Goal: Information Seeking & Learning: Learn about a topic

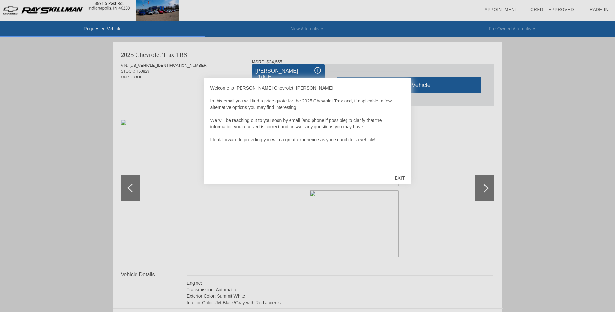
click at [401, 178] on div "EXIT" at bounding box center [399, 177] width 23 height 19
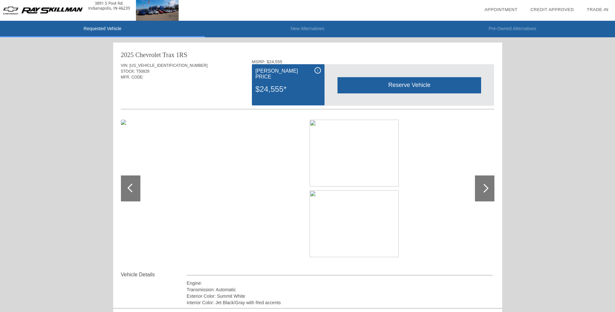
click at [486, 188] on div at bounding box center [484, 188] width 9 height 9
click at [132, 190] on div at bounding box center [132, 188] width 9 height 9
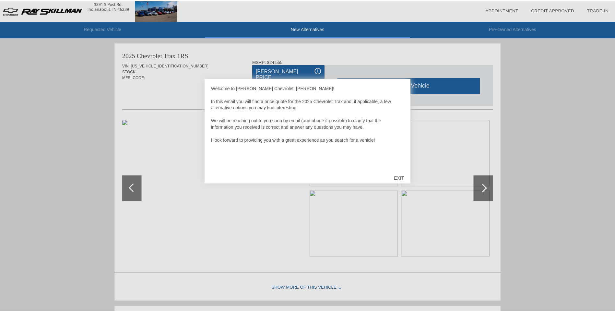
scroll to position [2, 0]
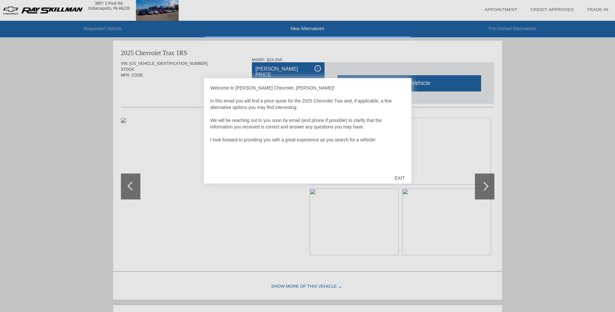
click at [481, 190] on div at bounding box center [307, 156] width 615 height 312
click at [399, 179] on div "EXIT" at bounding box center [399, 177] width 23 height 19
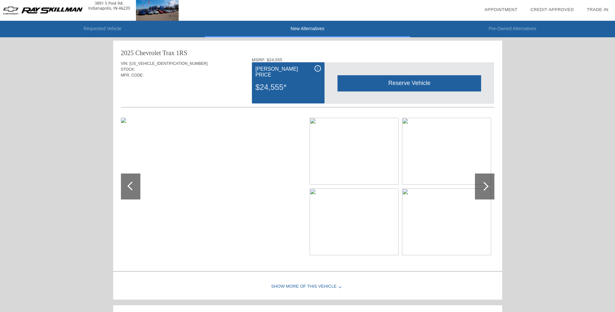
click at [486, 189] on div at bounding box center [484, 186] width 9 height 9
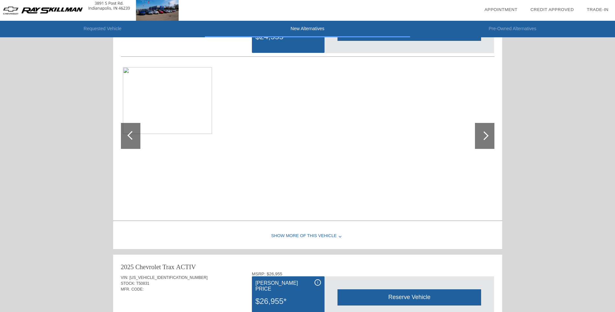
scroll to position [132, 0]
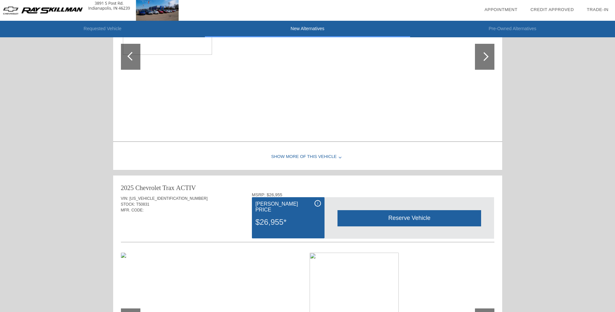
click at [330, 157] on div "Show More of this Vehicle" at bounding box center [307, 157] width 389 height 26
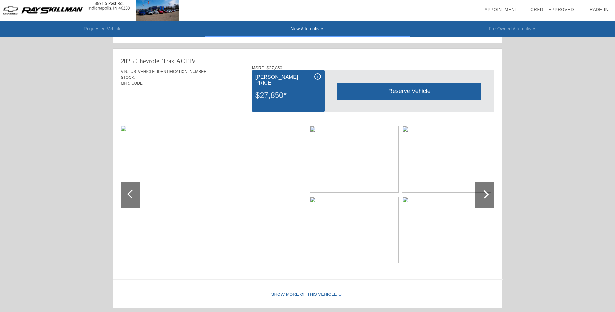
scroll to position [662, 0]
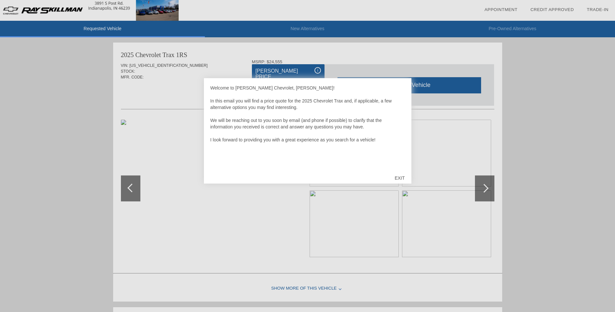
scroll to position [302, 0]
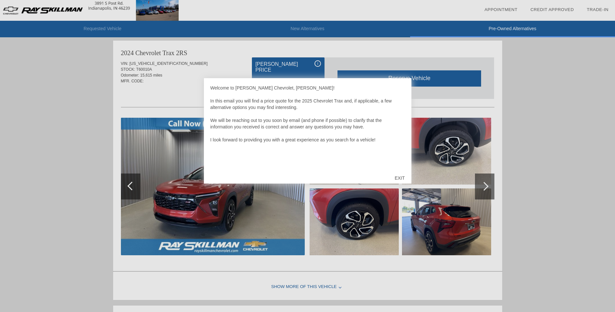
click at [489, 188] on div at bounding box center [307, 156] width 615 height 312
click at [398, 179] on div "EXIT" at bounding box center [399, 177] width 23 height 19
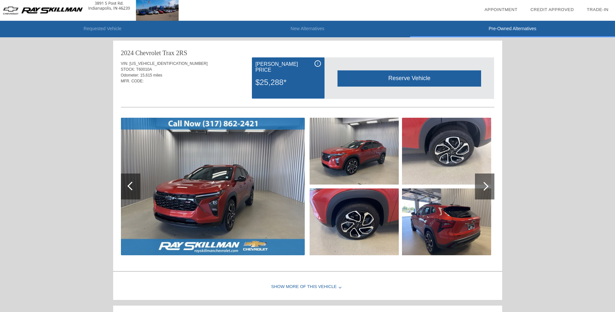
click at [489, 192] on div at bounding box center [484, 187] width 19 height 26
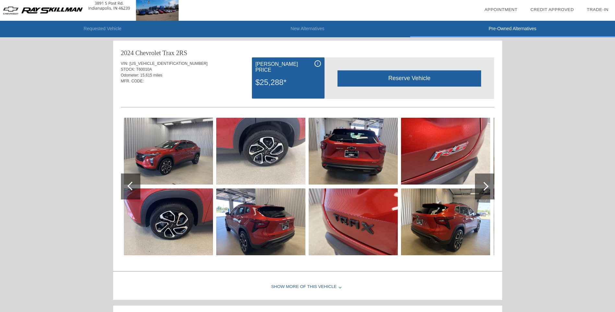
click at [489, 192] on div at bounding box center [484, 187] width 19 height 26
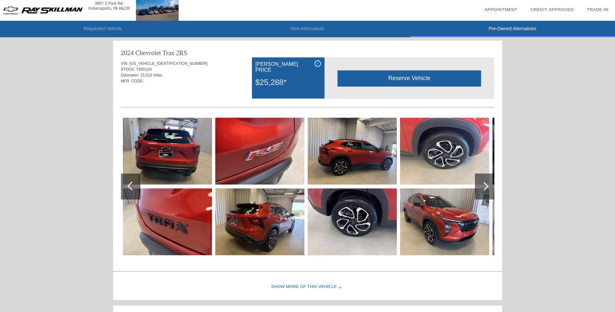
click at [489, 192] on div at bounding box center [484, 187] width 19 height 26
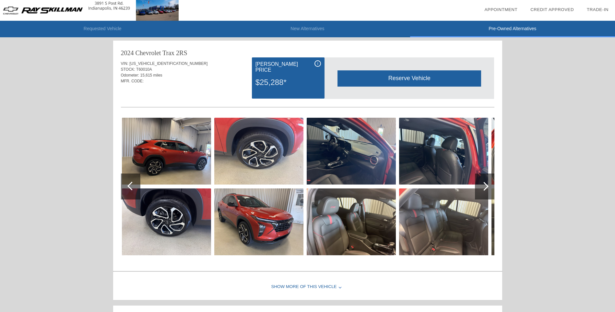
click at [489, 192] on div at bounding box center [484, 187] width 19 height 26
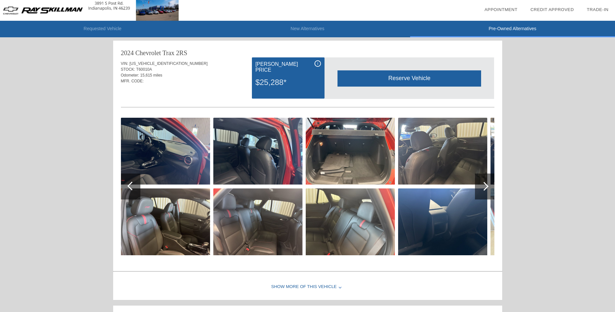
click at [489, 192] on div at bounding box center [484, 187] width 19 height 26
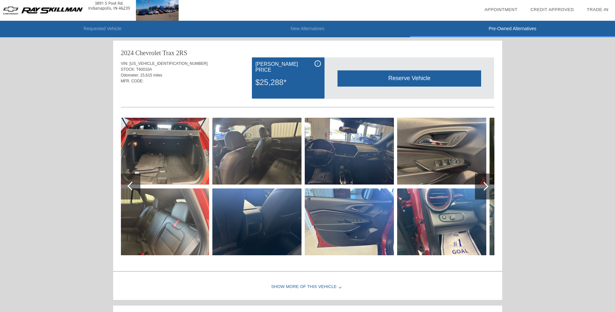
click at [489, 192] on div at bounding box center [484, 187] width 19 height 26
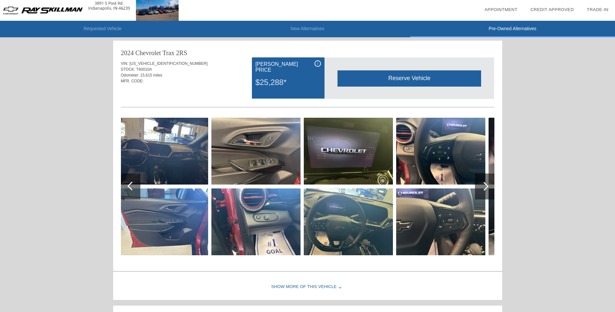
click at [489, 192] on div at bounding box center [484, 187] width 19 height 26
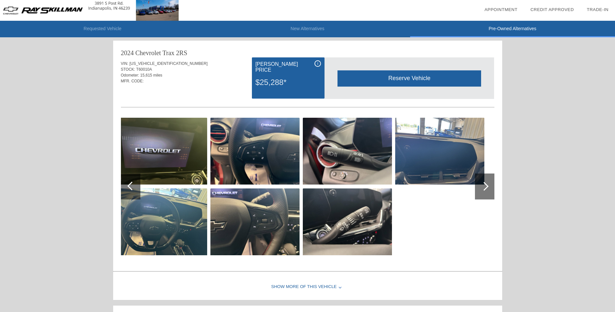
click at [489, 192] on div at bounding box center [484, 187] width 19 height 26
